Goal: Task Accomplishment & Management: Use online tool/utility

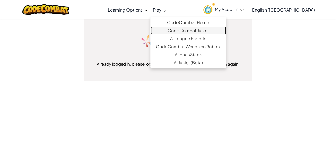
click at [193, 26] on link "CodeCombat Junior" at bounding box center [188, 30] width 75 height 8
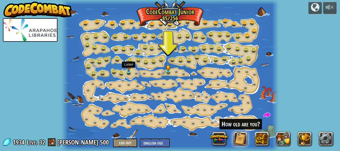
click at [129, 68] on img at bounding box center [128, 65] width 5 height 11
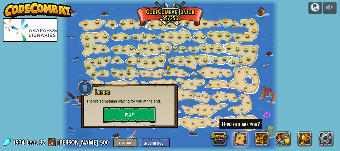
click at [148, 114] on button "Play" at bounding box center [129, 114] width 53 height 16
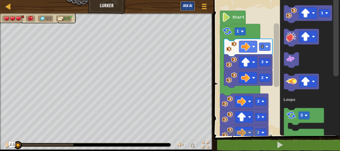
click at [185, 6] on span "Ask AI" at bounding box center [187, 5] width 9 height 5
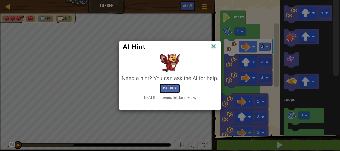
click at [170, 89] on button "Ask the AI" at bounding box center [170, 88] width 21 height 10
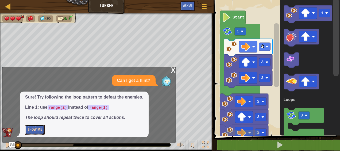
click at [40, 127] on button "Show Me" at bounding box center [35, 130] width 20 height 10
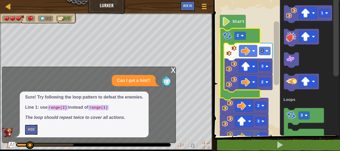
click at [174, 70] on div "x" at bounding box center [173, 69] width 5 height 5
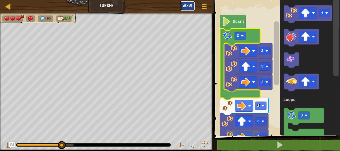
click at [184, 7] on span "Ask AI" at bounding box center [187, 5] width 9 height 5
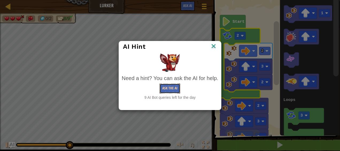
click at [166, 88] on button "Ask the AI" at bounding box center [170, 88] width 21 height 10
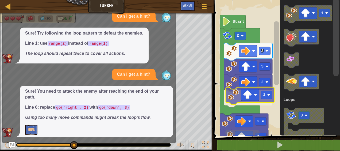
click at [233, 94] on div "Loops Start 2 1 3 2 3 2 3 2 2 1 3 Loops 1" at bounding box center [276, 66] width 128 height 139
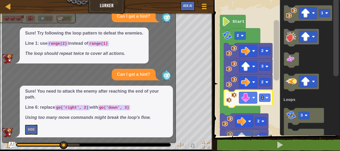
click at [263, 105] on icon "Blockly Workspace" at bounding box center [248, 99] width 48 height 18
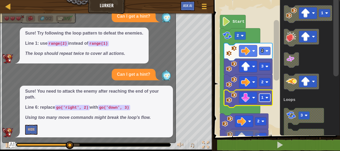
click at [267, 100] on rect "Blockly Workspace" at bounding box center [264, 98] width 11 height 8
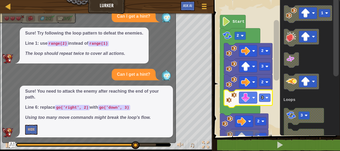
drag, startPoint x: 147, startPoint y: 60, endPoint x: 166, endPoint y: 64, distance: 19.6
click at [166, 64] on div "Can I get a hint? Sure! Try following the loop pattern to defeat the enemies. L…" at bounding box center [87, 74] width 171 height 126
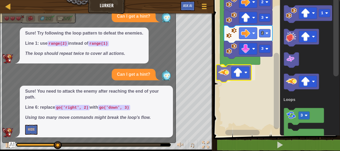
click at [226, 77] on div "Loops Start 2 2 3 2 3 1 3 Loops" at bounding box center [276, 66] width 128 height 139
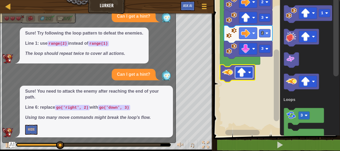
click at [247, 77] on rect "Blockly Workspace" at bounding box center [244, 72] width 18 height 11
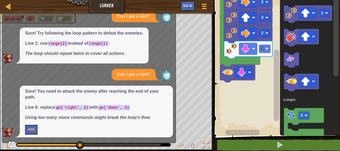
click at [216, 125] on div "Loops Start 2 2 3 2 3 1 3 Loops" at bounding box center [276, 66] width 128 height 139
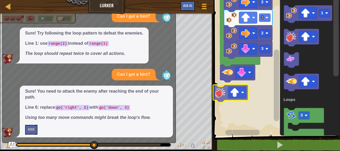
click at [220, 95] on div "Loops Start 2 2 3 2 3 1 3 Loops" at bounding box center [276, 66] width 128 height 139
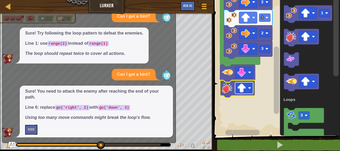
click at [245, 90] on image "Blockly Workspace" at bounding box center [241, 87] width 9 height 9
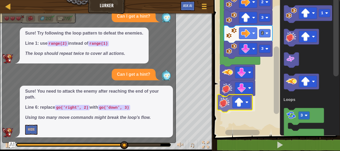
click at [228, 105] on div "Loops Start 3 2 3 2 2 1 3 Loops" at bounding box center [276, 66] width 128 height 139
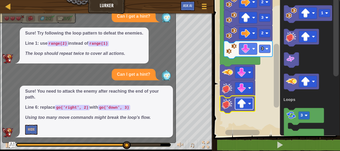
click at [245, 102] on image "Blockly Workspace" at bounding box center [241, 103] width 9 height 9
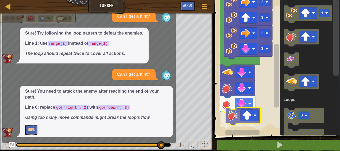
click at [234, 119] on div "Loops Start 3 2 3 2 2 1 3 Loops" at bounding box center [276, 66] width 128 height 139
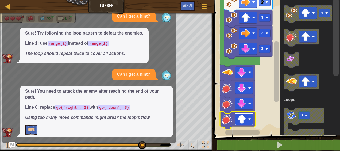
click at [243, 119] on image "Blockly Workspace" at bounding box center [241, 118] width 9 height 9
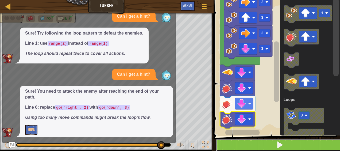
click at [245, 142] on button at bounding box center [280, 145] width 128 height 12
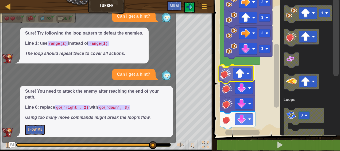
click at [225, 80] on div "Loops 3 2 3 2 2 Start 1 3 Loops" at bounding box center [276, 66] width 128 height 139
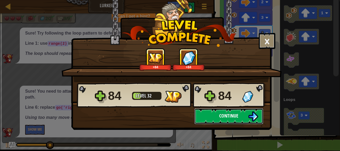
click at [230, 112] on button "Continue" at bounding box center [228, 116] width 69 height 16
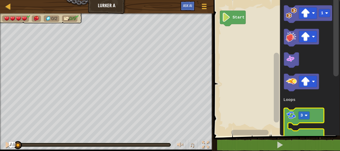
click at [260, 94] on div "Loops Start 1 3 Loops" at bounding box center [276, 66] width 128 height 139
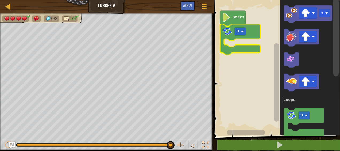
click at [145, 146] on div at bounding box center [93, 144] width 154 height 3
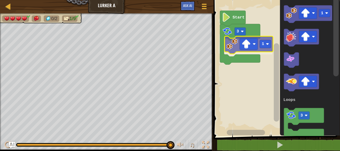
click at [232, 50] on div "Loops Start 3 1 1 3 Loops 1" at bounding box center [276, 66] width 128 height 139
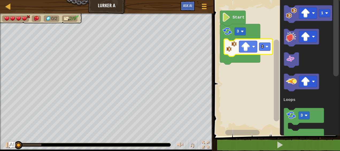
click at [247, 54] on icon "Blockly Workspace" at bounding box center [248, 48] width 48 height 18
click at [264, 48] on rect "Blockly Workspace" at bounding box center [264, 47] width 11 height 8
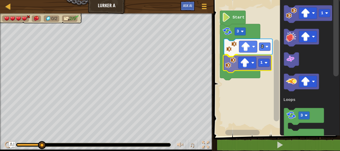
click at [229, 69] on div "Loops Start 3 2 1 1 3 Loops 1" at bounding box center [276, 66] width 128 height 139
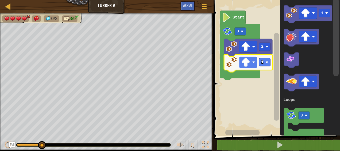
click at [246, 63] on image "Blockly Workspace" at bounding box center [245, 62] width 9 height 9
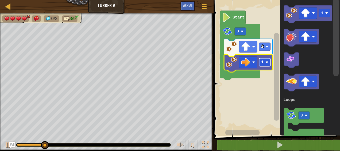
click at [263, 66] on rect "Blockly Workspace" at bounding box center [264, 62] width 11 height 8
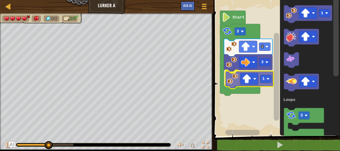
click at [229, 81] on div "Loops Start 3 2 3 1 1 3 Loops 1" at bounding box center [276, 66] width 128 height 139
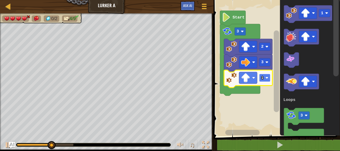
click at [263, 75] on rect "Blockly Workspace" at bounding box center [264, 78] width 11 height 8
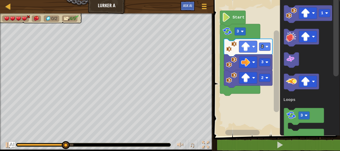
click at [231, 100] on div "Loops Start 3 2 3 2 1 3 Loops" at bounding box center [276, 66] width 128 height 139
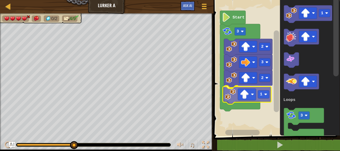
click at [241, 101] on div "Loops Start 3 2 3 2 1 1 3 Loops 1" at bounding box center [276, 66] width 128 height 139
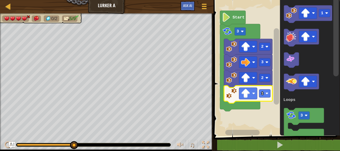
click at [247, 99] on icon "Blockly Workspace" at bounding box center [248, 95] width 48 height 18
click at [247, 97] on image "Blockly Workspace" at bounding box center [245, 93] width 9 height 9
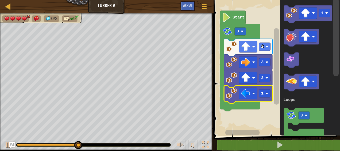
click at [258, 94] on icon "Blockly Workspace" at bounding box center [248, 95] width 48 height 18
click at [263, 93] on text "1" at bounding box center [262, 93] width 2 height 5
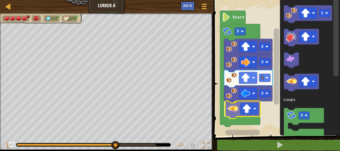
click at [232, 114] on div "Loops Start 3 2 3 2 3 1 3 Loops" at bounding box center [276, 66] width 128 height 139
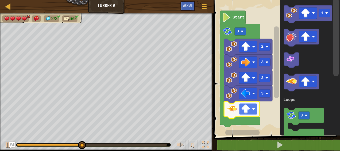
click at [248, 115] on rect "Blockly Workspace" at bounding box center [248, 108] width 18 height 11
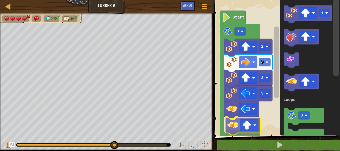
click at [232, 124] on div "Loops Start 3 2 3 2 3 1 3 Loops" at bounding box center [276, 66] width 128 height 139
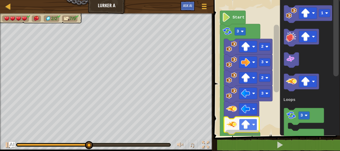
click at [251, 120] on rect "Blockly Workspace" at bounding box center [248, 124] width 18 height 11
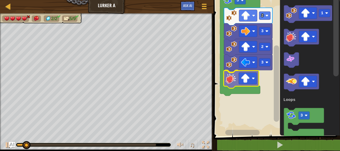
click at [233, 83] on div "Loops Start 3 2 3 2 3 1 3 Loops" at bounding box center [276, 66] width 128 height 139
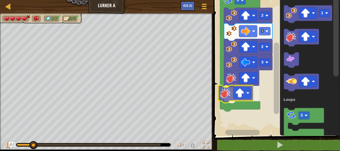
click at [225, 99] on div "Loops Start 3 2 3 2 3 1 3 Loops" at bounding box center [276, 66] width 128 height 139
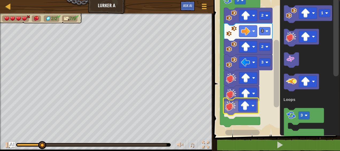
click at [233, 111] on div "Loops Start 3 2 3 2 3 1 3 Loops" at bounding box center [276, 66] width 128 height 139
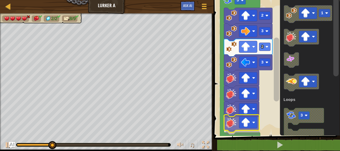
click at [231, 131] on div "Loops Start 3 2 3 2 3 1 3 Loops" at bounding box center [276, 66] width 128 height 139
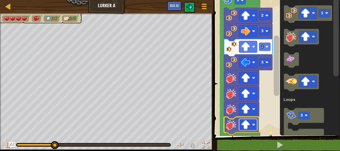
click at [246, 124] on image "Blockly Workspace" at bounding box center [245, 124] width 9 height 9
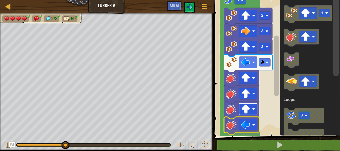
click at [244, 110] on image "Blockly Workspace" at bounding box center [245, 109] width 9 height 9
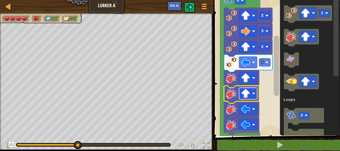
click at [245, 95] on image "Blockly Workspace" at bounding box center [245, 93] width 9 height 9
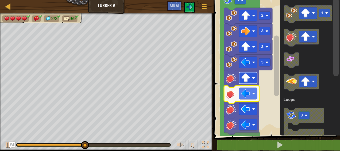
click at [247, 82] on image "Blockly Workspace" at bounding box center [245, 77] width 9 height 9
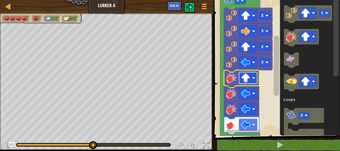
click at [244, 79] on image "Blockly Workspace" at bounding box center [245, 77] width 9 height 9
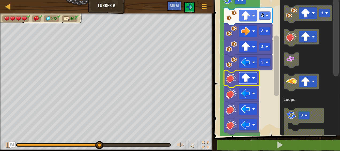
click at [243, 79] on image "Blockly Workspace" at bounding box center [245, 77] width 9 height 9
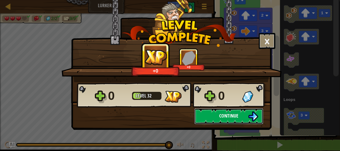
click at [224, 117] on span "Continue" at bounding box center [228, 115] width 19 height 7
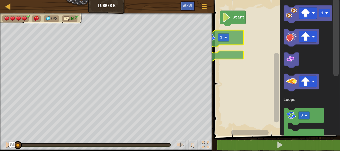
click at [208, 41] on div "Map Lurker B Game Menu Ask AI 1 ההההההההההההההההההההההההההההההההההההההההההההההה…" at bounding box center [170, 75] width 340 height 151
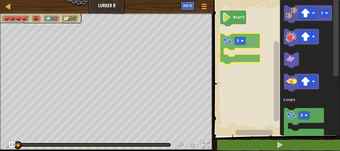
click at [221, 36] on div "Loops Start 1 3 Loops 3" at bounding box center [276, 66] width 128 height 139
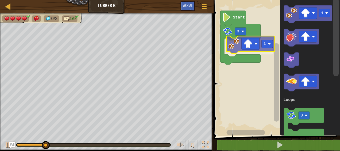
click at [232, 52] on div "Loops Start 3 1 1 3 Loops 1" at bounding box center [276, 66] width 128 height 139
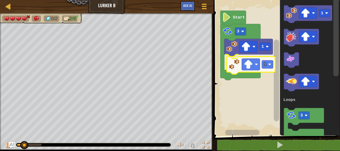
click at [236, 67] on div "Loops Start 3 1 1 1 3 Loops 1" at bounding box center [276, 66] width 128 height 139
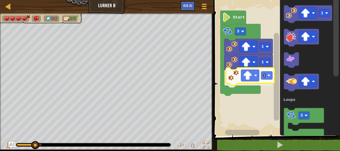
click at [232, 78] on div "Loops Start 3 1 1 1 1 3 Loops 1" at bounding box center [276, 66] width 128 height 139
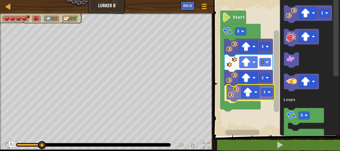
click at [232, 95] on div "Loops Start 3 1 1 1 1 1 3 Loops 1" at bounding box center [276, 66] width 128 height 139
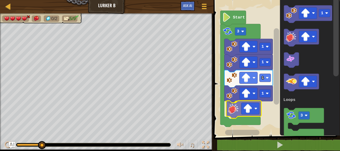
click at [236, 109] on div "Loops Start 3 1 1 1 1 1 3 Loops" at bounding box center [276, 66] width 128 height 139
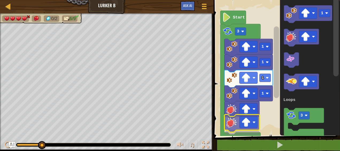
click at [233, 127] on div "Loops Start 3 1 1 1 1 1 3 Loops" at bounding box center [276, 66] width 128 height 139
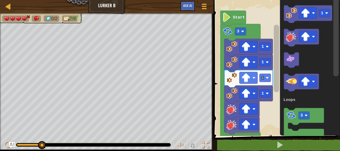
click at [247, 102] on div "Loops Start 3 1 1 1 1 1 3 Loops" at bounding box center [276, 66] width 128 height 139
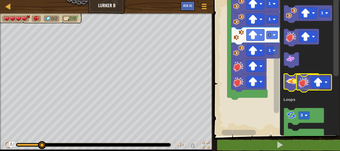
click at [302, 85] on g "1 3 Loops" at bounding box center [307, 72] width 49 height 134
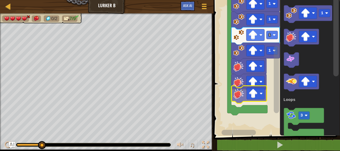
click at [243, 89] on div "Loops Start 3 1 1 1 1 1 3 Loops" at bounding box center [276, 66] width 128 height 139
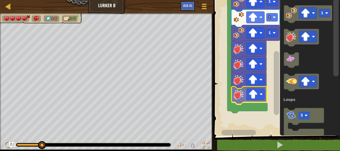
click at [234, 100] on div "Loops Start 3 1 1 1 1 1 3 Loops" at bounding box center [276, 66] width 128 height 139
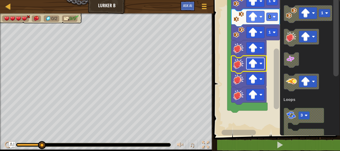
click at [254, 69] on rect "Blockly Workspace" at bounding box center [255, 63] width 18 height 11
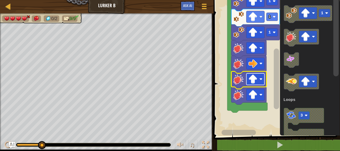
click at [252, 80] on image "Blockly Workspace" at bounding box center [252, 79] width 9 height 9
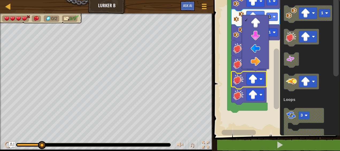
click at [257, 67] on div at bounding box center [256, 69] width 6 height 6
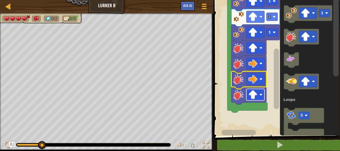
click at [255, 96] on image "Blockly Workspace" at bounding box center [252, 94] width 9 height 9
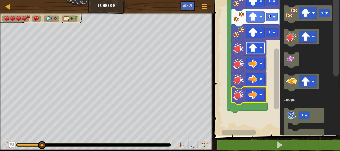
click at [252, 49] on image "Blockly Workspace" at bounding box center [252, 47] width 9 height 9
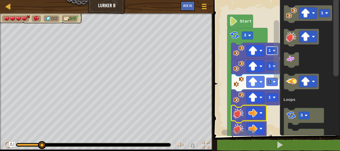
click at [272, 52] on rect "Blockly Workspace" at bounding box center [271, 51] width 11 height 8
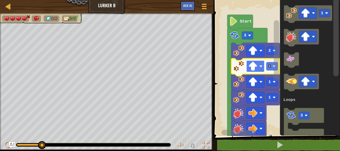
click at [254, 69] on image "Blockly Workspace" at bounding box center [252, 66] width 9 height 9
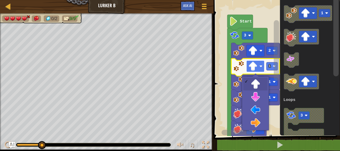
click at [249, 66] on image "Blockly Workspace" at bounding box center [252, 66] width 9 height 9
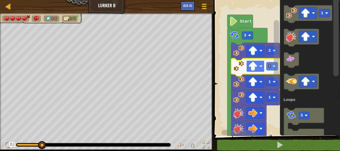
click at [262, 67] on image "Blockly Workspace" at bounding box center [260, 66] width 3 height 3
click at [256, 68] on image "Blockly Workspace" at bounding box center [252, 66] width 9 height 9
click at [294, 60] on image "Blockly Workspace" at bounding box center [290, 59] width 9 height 9
click at [259, 68] on rect "Blockly Workspace" at bounding box center [255, 65] width 18 height 11
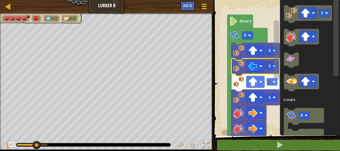
click at [273, 82] on image "Blockly Workspace" at bounding box center [274, 81] width 3 height 3
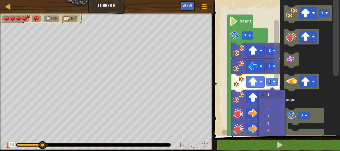
click at [275, 80] on rect "Blockly Workspace" at bounding box center [276, 64] width 7 height 132
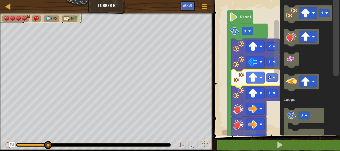
click at [271, 66] on icon "Blockly Workspace" at bounding box center [255, 63] width 48 height 18
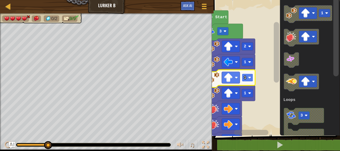
click at [245, 79] on text "1" at bounding box center [245, 77] width 2 height 5
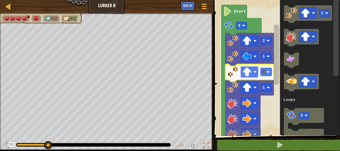
click at [247, 71] on image "Blockly Workspace" at bounding box center [247, 71] width 9 height 9
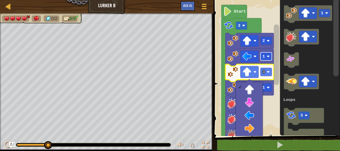
click at [266, 56] on rect "Blockly Workspace" at bounding box center [265, 56] width 11 height 8
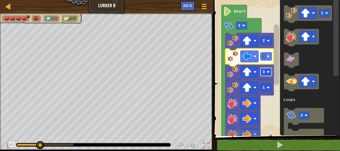
click at [266, 75] on rect "Blockly Workspace" at bounding box center [265, 72] width 11 height 8
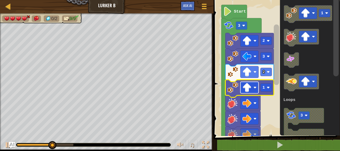
click at [246, 91] on image "Blockly Workspace" at bounding box center [247, 87] width 9 height 9
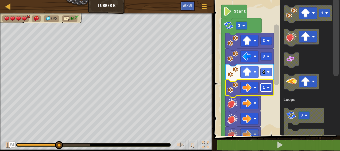
click at [266, 89] on rect "Blockly Workspace" at bounding box center [265, 87] width 11 height 8
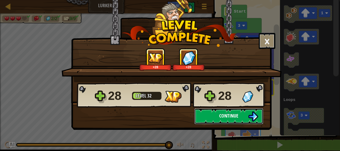
click at [231, 118] on span "Continue" at bounding box center [228, 115] width 19 height 7
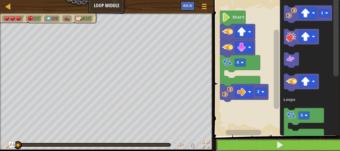
click at [271, 143] on button at bounding box center [280, 145] width 128 height 12
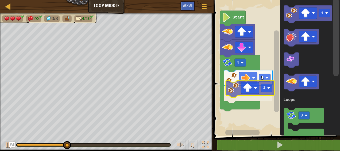
click at [232, 94] on div "Loops Start 4 1 1 1 3 Loops 1" at bounding box center [276, 66] width 128 height 139
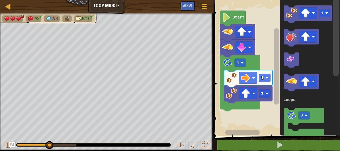
click at [273, 84] on div "Loops Start 4 1 1 1 3 Loops" at bounding box center [276, 66] width 128 height 139
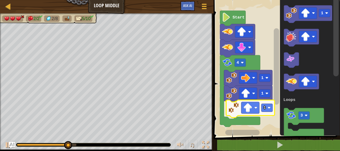
click at [236, 113] on div "Loops Start 4 1 1 1 1 3 Loops 1" at bounding box center [276, 66] width 128 height 139
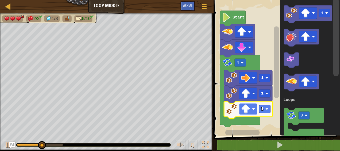
click at [243, 109] on image "Blockly Workspace" at bounding box center [245, 108] width 9 height 9
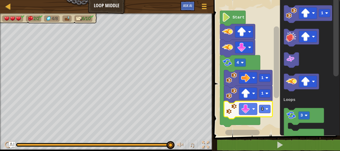
click at [146, 147] on div "♫" at bounding box center [107, 143] width 214 height 16
click at [264, 110] on rect "Blockly Workspace" at bounding box center [264, 109] width 11 height 8
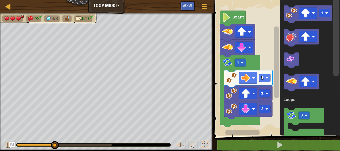
click at [222, 0] on html "Map Loop Middle Game Menu Ask AI 1 הההההההההההההההההההההההההההההההההההההההההההה…" at bounding box center [170, 0] width 340 height 0
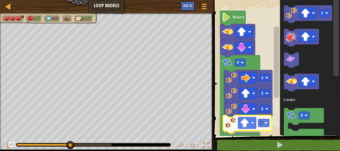
click at [228, 130] on div "Loops Start 4 1 1 2 1 1 3 Loops 1" at bounding box center [276, 66] width 128 height 139
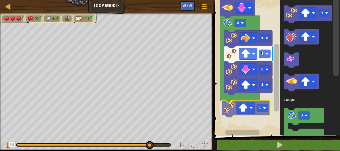
click at [231, 110] on div "Loops Start 4 1 1 2 1 1 1 3 Loops 1" at bounding box center [276, 66] width 128 height 139
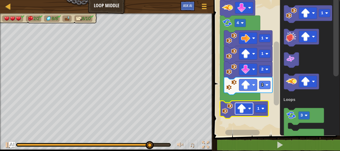
click at [247, 109] on rect "Blockly Workspace" at bounding box center [244, 108] width 18 height 11
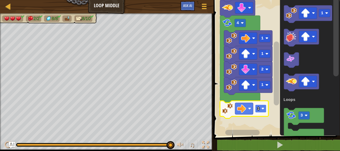
click at [261, 112] on rect "Blockly Workspace" at bounding box center [260, 109] width 11 height 8
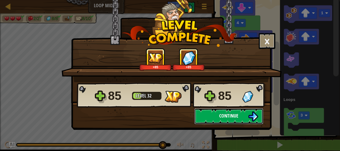
click at [226, 115] on span "Continue" at bounding box center [228, 115] width 19 height 7
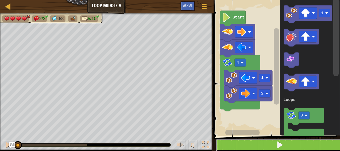
click at [246, 146] on button at bounding box center [280, 145] width 128 height 12
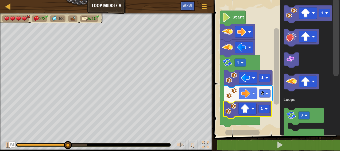
click at [235, 109] on div "Loops 2 1 1 4 Start 1 3 Loops 1" at bounding box center [276, 66] width 128 height 139
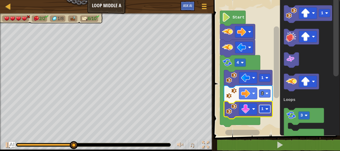
click at [262, 110] on text "1" at bounding box center [262, 108] width 2 height 5
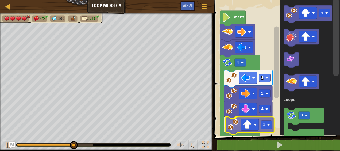
click at [229, 129] on div "Loops Start 4 1 2 4 1 1 3 Loops 1" at bounding box center [276, 66] width 128 height 139
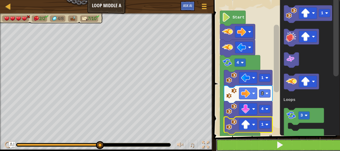
click at [248, 142] on button at bounding box center [280, 145] width 128 height 12
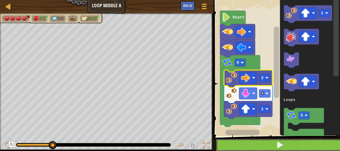
click at [263, 146] on button at bounding box center [280, 145] width 128 height 12
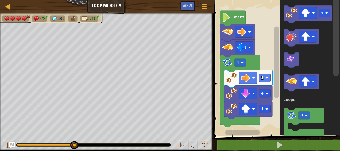
click at [235, 135] on div "Loops Start 4 1 4 1 1 3 Loops" at bounding box center [276, 66] width 128 height 139
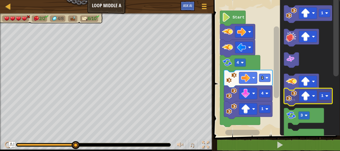
click at [294, 93] on icon "1 3 Loops" at bounding box center [310, 66] width 60 height 139
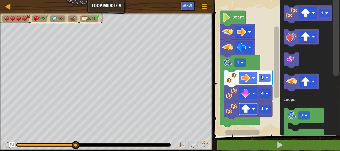
click at [251, 110] on rect "Blockly Workspace" at bounding box center [248, 108] width 18 height 11
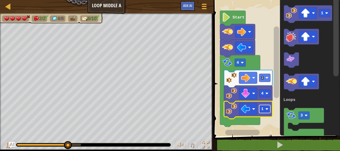
click at [264, 112] on rect "Blockly Workspace" at bounding box center [264, 109] width 11 height 8
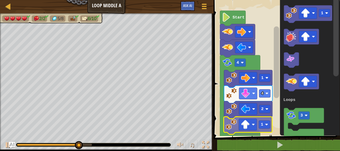
click at [235, 126] on div "Loops Start 4 1 4 2 1 1 3 Loops 1" at bounding box center [276, 66] width 128 height 139
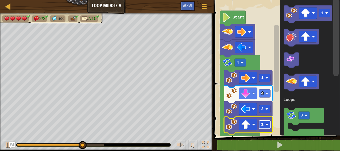
click at [263, 124] on text "1" at bounding box center [262, 124] width 2 height 5
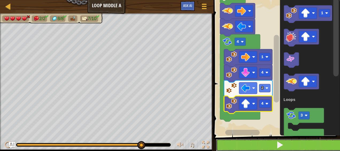
click at [244, 148] on button at bounding box center [280, 145] width 128 height 12
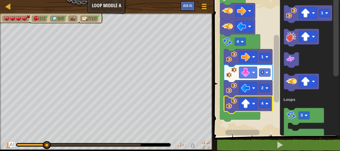
click at [188, 1] on div "Map Loop Middle A Game Menu Ask AI" at bounding box center [107, 6] width 214 height 13
click at [187, 2] on button "Ask AI" at bounding box center [188, 6] width 14 height 10
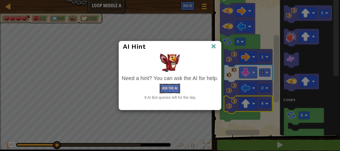
click at [171, 87] on button "Ask the AI" at bounding box center [170, 88] width 21 height 10
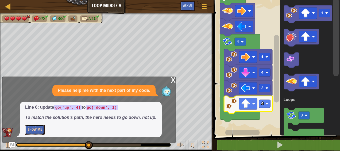
click at [36, 129] on button "Show Me" at bounding box center [35, 130] width 20 height 10
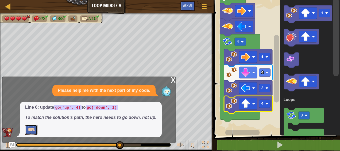
click at [28, 125] on button "Hide" at bounding box center [31, 130] width 12 height 10
click at [28, 125] on button "Show Me" at bounding box center [35, 130] width 20 height 10
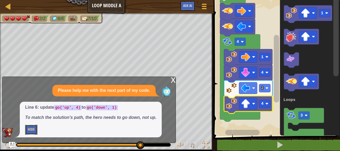
click at [32, 128] on button "Hide" at bounding box center [31, 130] width 12 height 10
click at [33, 128] on button "Show Me" at bounding box center [35, 130] width 20 height 10
click at [172, 79] on div "x" at bounding box center [173, 79] width 5 height 5
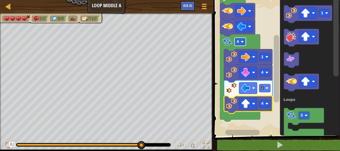
click at [241, 44] on rect "Blockly Workspace" at bounding box center [240, 42] width 11 height 8
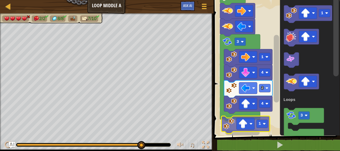
click at [229, 130] on div "Loops Start 3 1 4 2 4 1 1 3 Loops 1" at bounding box center [276, 66] width 128 height 139
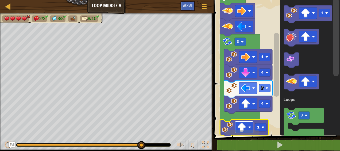
click at [238, 127] on image "Blockly Workspace" at bounding box center [241, 127] width 9 height 9
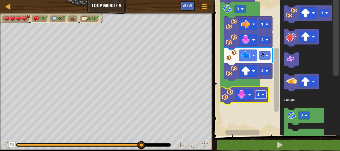
click at [262, 95] on image "Blockly Workspace" at bounding box center [262, 94] width 3 height 3
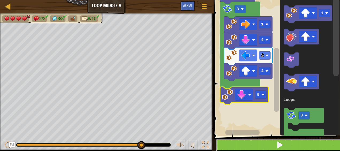
click at [260, 141] on button at bounding box center [280, 145] width 128 height 12
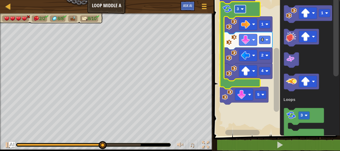
click at [240, 12] on rect "Blockly Workspace" at bounding box center [240, 9] width 11 height 8
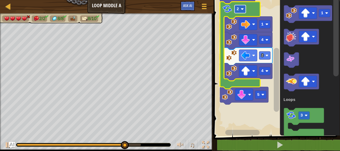
click at [240, 12] on rect "Blockly Workspace" at bounding box center [240, 9] width 11 height 8
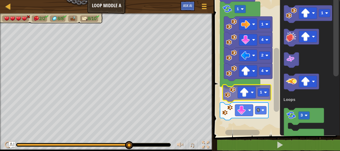
click at [230, 100] on div "Loops Start 1 1 4 2 4 1 5 1 3 Loops 1" at bounding box center [276, 66] width 128 height 139
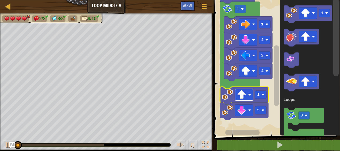
click at [243, 98] on image "Blockly Workspace" at bounding box center [241, 94] width 9 height 9
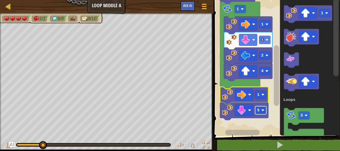
click at [260, 113] on rect "Blockly Workspace" at bounding box center [260, 110] width 11 height 8
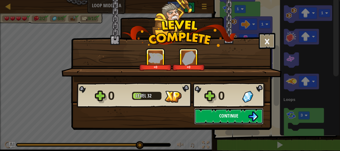
click at [222, 113] on span "Continue" at bounding box center [228, 115] width 19 height 7
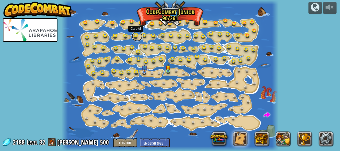
click at [136, 36] on link at bounding box center [137, 36] width 11 height 11
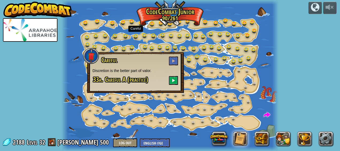
click at [259, 90] on div at bounding box center [170, 75] width 217 height 151
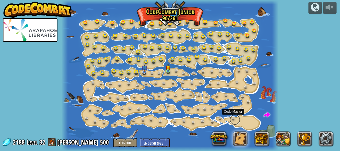
click at [234, 117] on link at bounding box center [235, 119] width 11 height 11
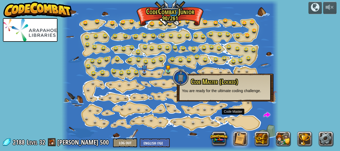
click at [250, 108] on div at bounding box center [170, 75] width 217 height 151
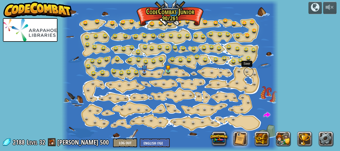
click at [249, 68] on link at bounding box center [248, 71] width 11 height 11
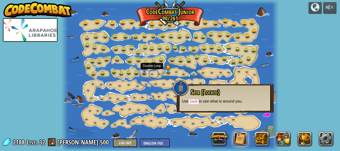
click at [153, 71] on link at bounding box center [153, 73] width 11 height 11
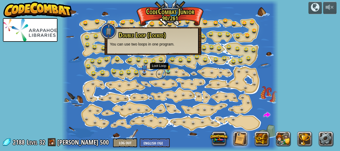
click at [160, 72] on link at bounding box center [161, 73] width 11 height 11
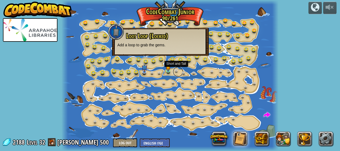
click at [175, 71] on link at bounding box center [178, 71] width 11 height 11
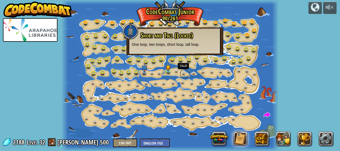
click at [181, 72] on link at bounding box center [185, 73] width 11 height 11
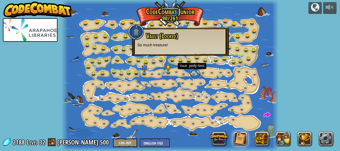
click at [191, 73] on link at bounding box center [195, 73] width 11 height 11
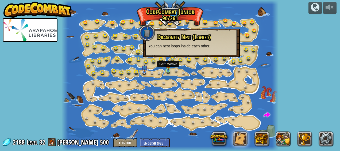
click at [168, 69] on img at bounding box center [168, 65] width 5 height 11
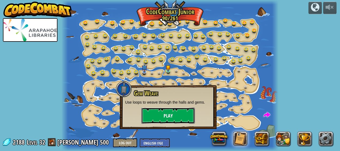
click at [158, 117] on button "Play" at bounding box center [167, 116] width 53 height 16
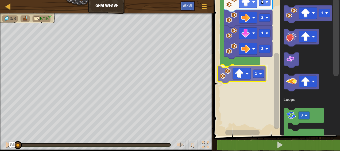
click at [228, 75] on div "Loops 2 1 2 1 2 1 Start 1 3 Loops 1" at bounding box center [276, 66] width 128 height 139
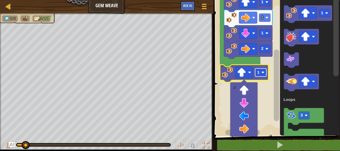
click at [259, 74] on text "1" at bounding box center [258, 72] width 2 height 5
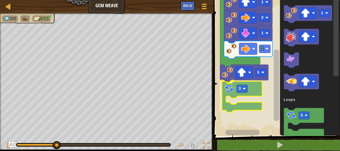
click at [228, 91] on div "Loops Start 2 1 2 1 2 5 3 1 3 Loops 3" at bounding box center [276, 66] width 128 height 139
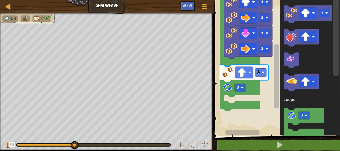
click at [220, 125] on div "Loops Start 2 1 2 1 2 5 3 1 3 Loops" at bounding box center [276, 66] width 128 height 139
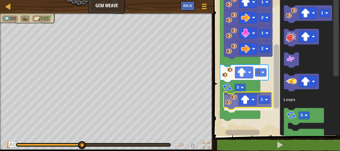
click at [235, 100] on div "Loops Start 2 1 2 1 2 5 3 1 1 3 Loops 1" at bounding box center [276, 66] width 128 height 139
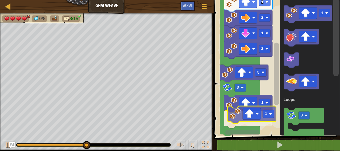
click at [233, 120] on div "Loops Start 2 1 2 1 2 5 3 1 1 1 3 Loops 1" at bounding box center [276, 66] width 128 height 139
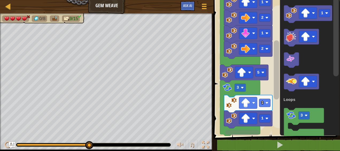
click at [241, 142] on div "1 2 3 4 5 6 7 for i in range ( 0 , 2 ) : go ( 'up' , 1 ) go ( 'right' , 2 ) go …" at bounding box center [276, 80] width 128 height 155
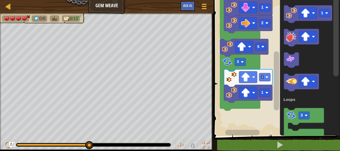
click at [242, 107] on div "Loops Start 2 1 2 1 2 5 3 1 1 1 3 Loops" at bounding box center [276, 66] width 128 height 139
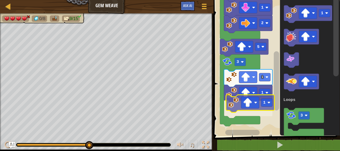
click at [240, 102] on div "Loops Start 2 1 2 1 2 5 3 1 1 1 1 3 Loops 1" at bounding box center [276, 66] width 128 height 139
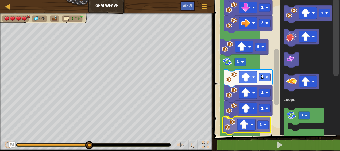
click at [232, 128] on div "Loops Start 2 1 2 1 2 5 3 1 1 1 1 1 3 Loops 1" at bounding box center [276, 66] width 128 height 139
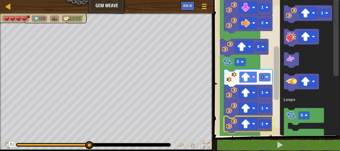
click at [251, 79] on rect "Blockly Workspace" at bounding box center [248, 76] width 18 height 11
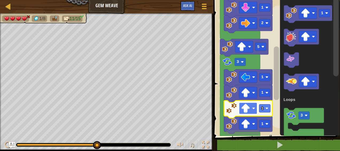
click at [249, 108] on image "Blockly Workspace" at bounding box center [245, 108] width 9 height 9
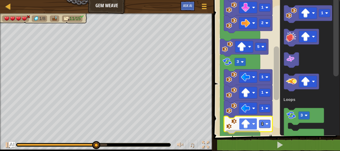
click at [249, 125] on image "Blockly Workspace" at bounding box center [245, 123] width 9 height 9
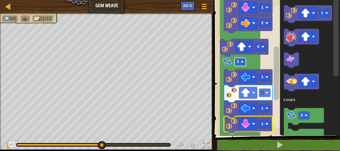
click at [242, 62] on image "Blockly Workspace" at bounding box center [242, 61] width 3 height 3
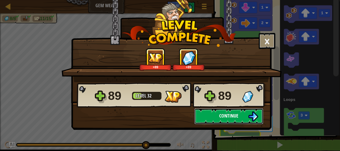
click at [226, 118] on span "Continue" at bounding box center [228, 115] width 19 height 7
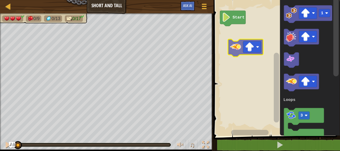
click at [233, 45] on div "Loops Start 1 3 Loops" at bounding box center [276, 66] width 128 height 139
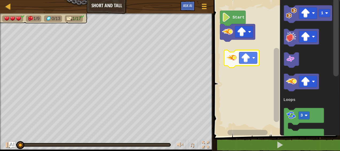
click at [232, 57] on div "Loops Start 1 3 Loops" at bounding box center [276, 66] width 128 height 139
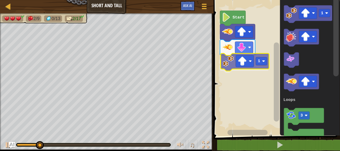
click at [224, 62] on div "Loops Start 1 1 3 Loops 1" at bounding box center [276, 66] width 128 height 139
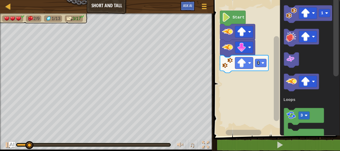
click at [239, 97] on div "Loops Start 1 1 3 Loops" at bounding box center [276, 66] width 128 height 139
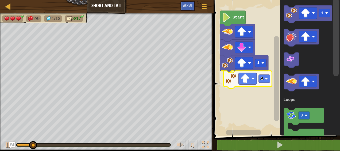
click at [213, 83] on div "Loops Start 1 1 1 3 Loops 1" at bounding box center [276, 66] width 128 height 139
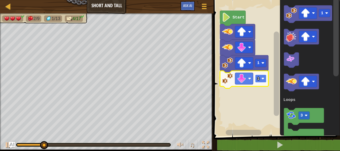
click at [259, 81] on text "1" at bounding box center [258, 78] width 2 height 5
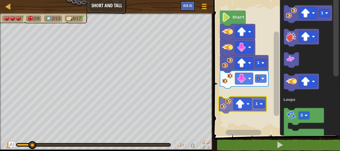
click at [225, 104] on div "Loops Start 1 2 1 3 Loops 1" at bounding box center [276, 66] width 128 height 139
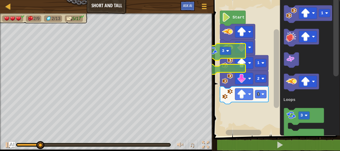
click at [208, 50] on div "Map Short and Tall Game Menu Ask AI 1 ההההההההההההההההההההההההההההההההההההההההה…" at bounding box center [170, 75] width 340 height 151
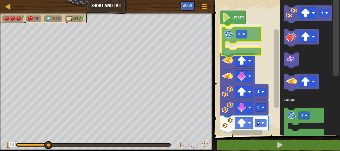
click at [227, 34] on div "Loops Start 3 1 2 1 1 3 Loops 3" at bounding box center [276, 66] width 128 height 139
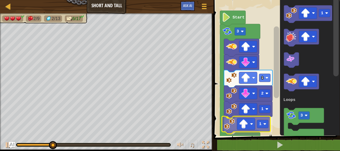
click at [229, 129] on div "Loops 3 2 1 1 1 Start 1 3 Loops 1" at bounding box center [276, 66] width 128 height 139
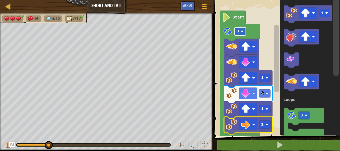
click at [240, 31] on rect "Blockly Workspace" at bounding box center [240, 31] width 11 height 8
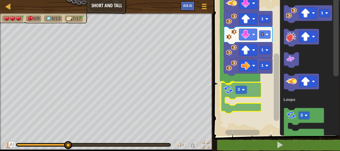
click at [226, 93] on div "Loops Start 3 1 2 1 1 3 1 3 Loops 3" at bounding box center [276, 66] width 128 height 139
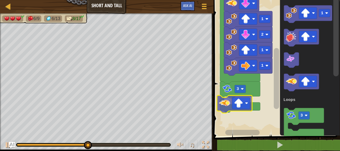
click at [223, 104] on div "Loops Start 3 1 2 1 1 3 1 3 Loops" at bounding box center [276, 66] width 128 height 139
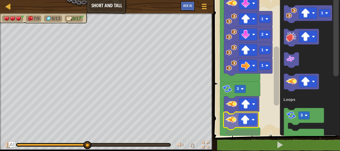
click at [234, 125] on div "Loops 1 1 2 1 3 3 Start 1 3 Loops" at bounding box center [276, 66] width 128 height 139
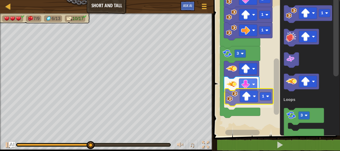
click at [232, 102] on div "Loops Start 1 1 2 1 3 3 1 1 3 Loops 1" at bounding box center [276, 66] width 128 height 139
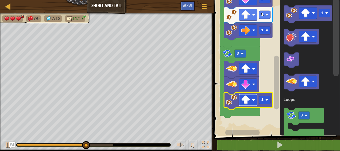
click at [243, 102] on image "Blockly Workspace" at bounding box center [245, 99] width 9 height 9
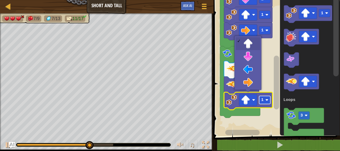
click at [268, 101] on image "Blockly Workspace" at bounding box center [266, 99] width 3 height 3
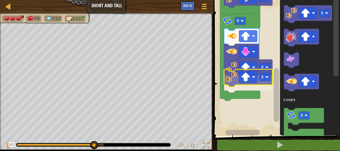
click at [232, 82] on div "Loops Start 1 1 2 1 3 3 2 1 1 3 Loops 1" at bounding box center [276, 66] width 128 height 139
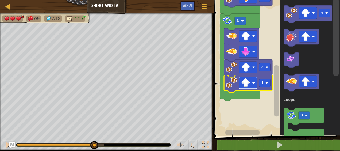
click at [247, 82] on image "Blockly Workspace" at bounding box center [245, 82] width 9 height 9
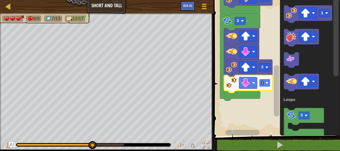
click at [267, 85] on rect "Blockly Workspace" at bounding box center [264, 83] width 11 height 8
click at [268, 83] on image "Blockly Workspace" at bounding box center [266, 82] width 3 height 3
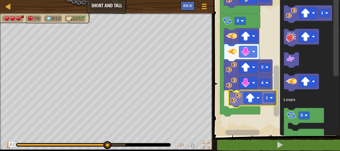
click at [234, 104] on div "Loops Start 1 1 2 1 3 3 2 4 1 1 3 Loops 1" at bounding box center [276, 66] width 128 height 139
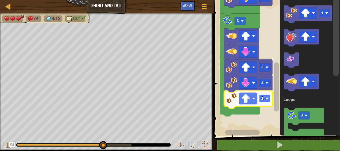
click at [260, 102] on rect "Blockly Workspace" at bounding box center [264, 98] width 11 height 8
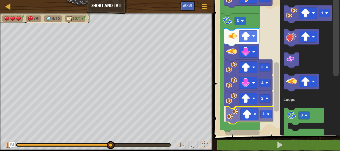
click at [233, 118] on div "Loops Start 1 1 2 1 3 3 2 4 2 1 1 3 Loops 1" at bounding box center [276, 66] width 128 height 139
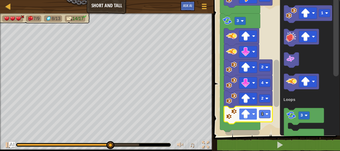
click at [248, 117] on image "Blockly Workspace" at bounding box center [245, 113] width 9 height 9
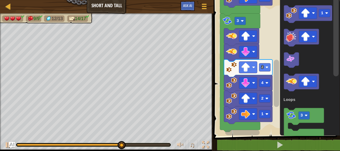
click at [249, 127] on div "Loops Start 1 1 2 1 3 3 2 4 2 1 1 3 Loops" at bounding box center [276, 66] width 128 height 139
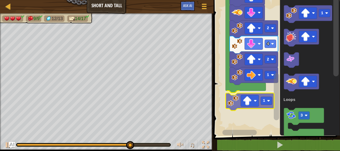
click at [230, 103] on div "Loops Start 1 1 2 1 3 3 2 4 2 1 1 1 3 Loops 1" at bounding box center [276, 66] width 128 height 139
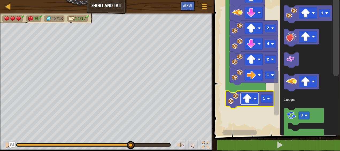
click at [257, 95] on rect "Blockly Workspace" at bounding box center [250, 98] width 18 height 11
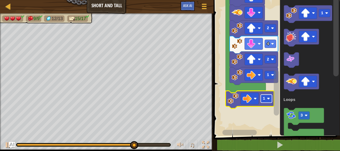
click at [266, 101] on rect "Blockly Workspace" at bounding box center [266, 98] width 11 height 8
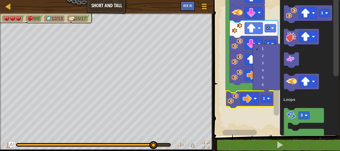
click at [266, 119] on rect "Blockly Workspace" at bounding box center [276, 66] width 128 height 139
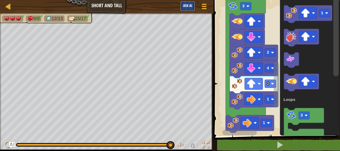
click at [194, 4] on button "Ask AI" at bounding box center [188, 6] width 14 height 10
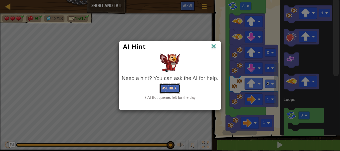
click at [169, 91] on button "Ask the AI" at bounding box center [170, 88] width 21 height 10
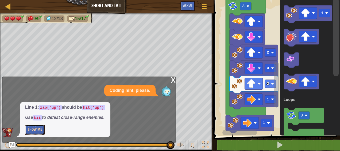
click at [34, 132] on button "Show Me" at bounding box center [35, 130] width 20 height 10
click at [172, 80] on div "x" at bounding box center [173, 79] width 5 height 5
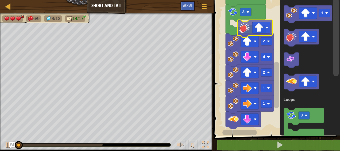
click at [244, 25] on div "Loops 1 1 2 1 1 1 2 4 2 3 3 Start 1 3 Loops" at bounding box center [276, 66] width 128 height 139
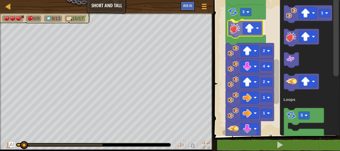
click at [235, 24] on div "Loops 1 1 2 1 1 1 2 4 2 3 3 Start 1 3 Loops" at bounding box center [276, 66] width 128 height 139
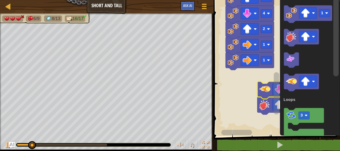
click at [268, 90] on image "Blockly Workspace" at bounding box center [264, 88] width 11 height 11
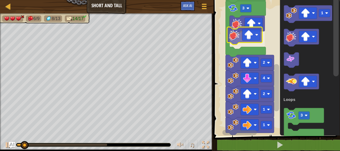
click at [236, 39] on div "Loops 1 1 2 1 1 1 2 4 2 3 3 Start 1 3 Loops" at bounding box center [276, 66] width 128 height 139
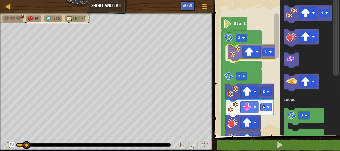
click at [233, 52] on div "Loops 1 1 2 4 2 1 1 2 1 3 3 1 Start 1 3 Loops 1" at bounding box center [276, 66] width 128 height 139
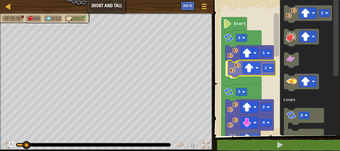
click at [234, 70] on div "Loops 1 1 2 4 2 1 1 2 1 3 3 1 1 Start 1 3 Loops 1" at bounding box center [276, 66] width 128 height 139
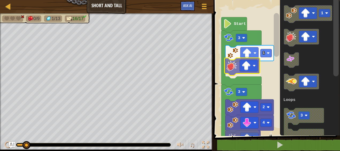
click at [235, 66] on div "Loops Start 3 1 1 1 2 4 2 1 1 2 1 3 1 3 Loops" at bounding box center [276, 66] width 128 height 139
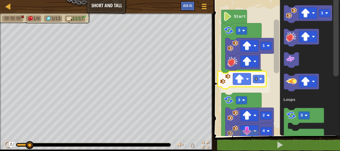
click at [221, 80] on div "Loops Start 3 1 1 1 1 2 4 2 3 1 3 Loops 1" at bounding box center [276, 66] width 128 height 139
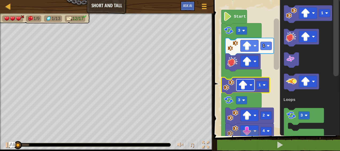
click at [240, 83] on image "Blockly Workspace" at bounding box center [242, 84] width 9 height 9
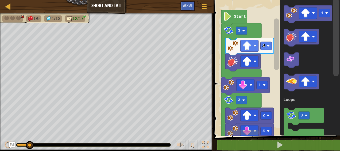
click at [240, 73] on div "Loops Start 3 1 1 1 1 2 4 2 3 1 3 Loops" at bounding box center [276, 66] width 128 height 139
